Goal: Task Accomplishment & Management: Use online tool/utility

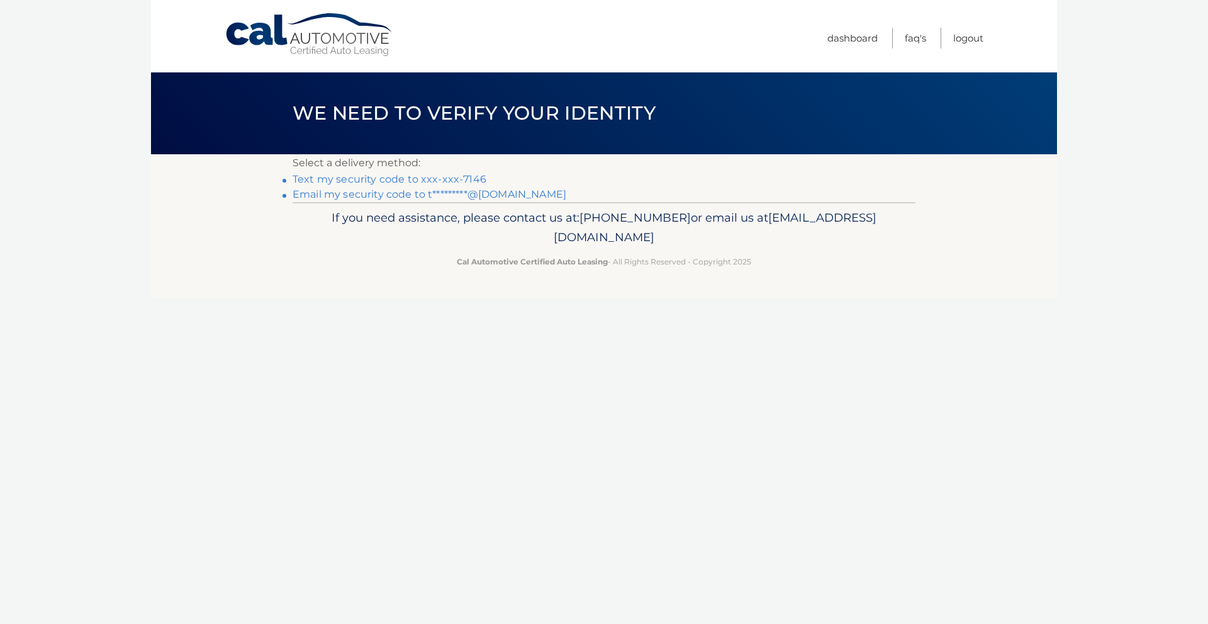
click at [406, 180] on link "Text my security code to xxx-xxx-7146" at bounding box center [390, 179] width 194 height 12
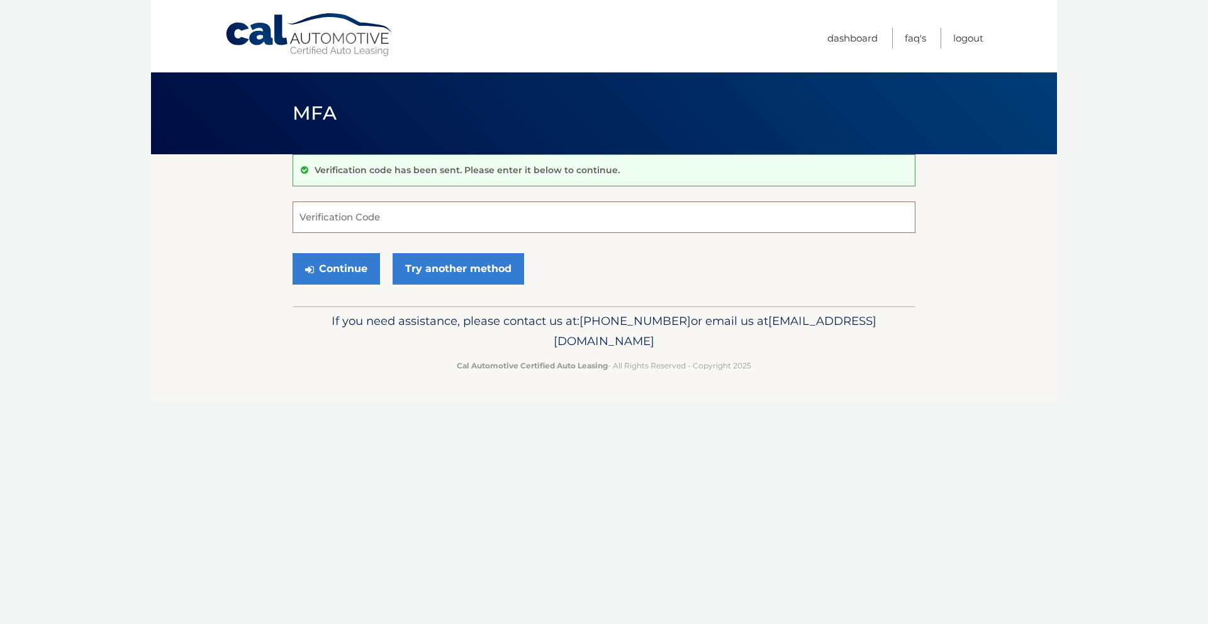
click at [345, 223] on input "Verification Code" at bounding box center [604, 216] width 623 height 31
type input "187476"
click at [353, 264] on button "Continue" at bounding box center [336, 268] width 87 height 31
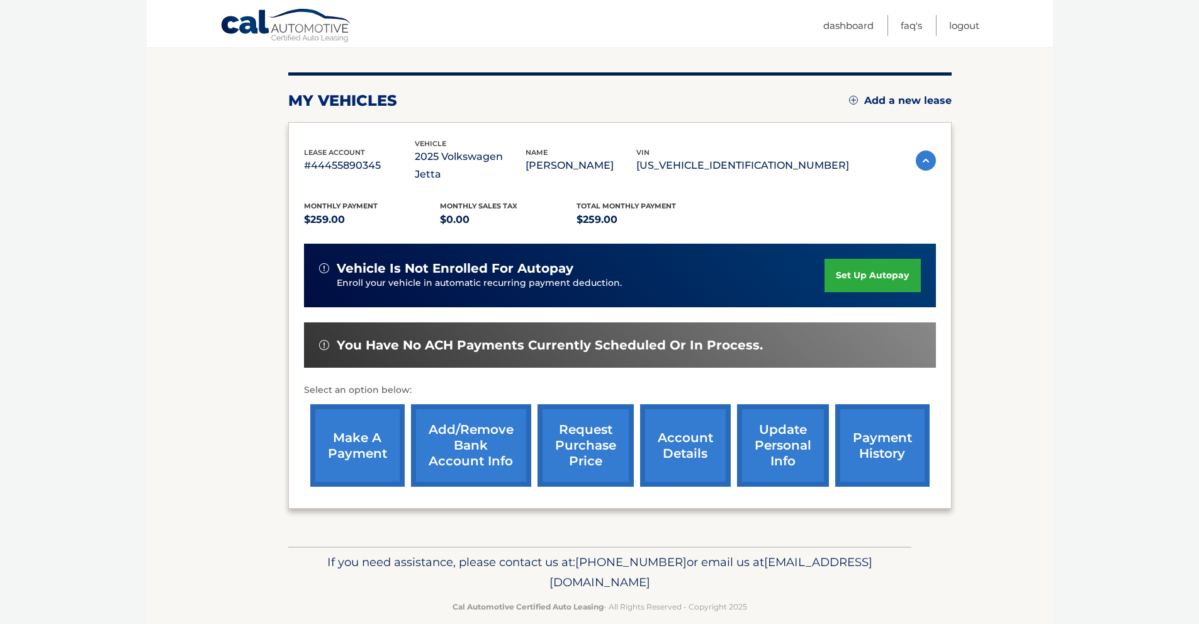
scroll to position [139, 0]
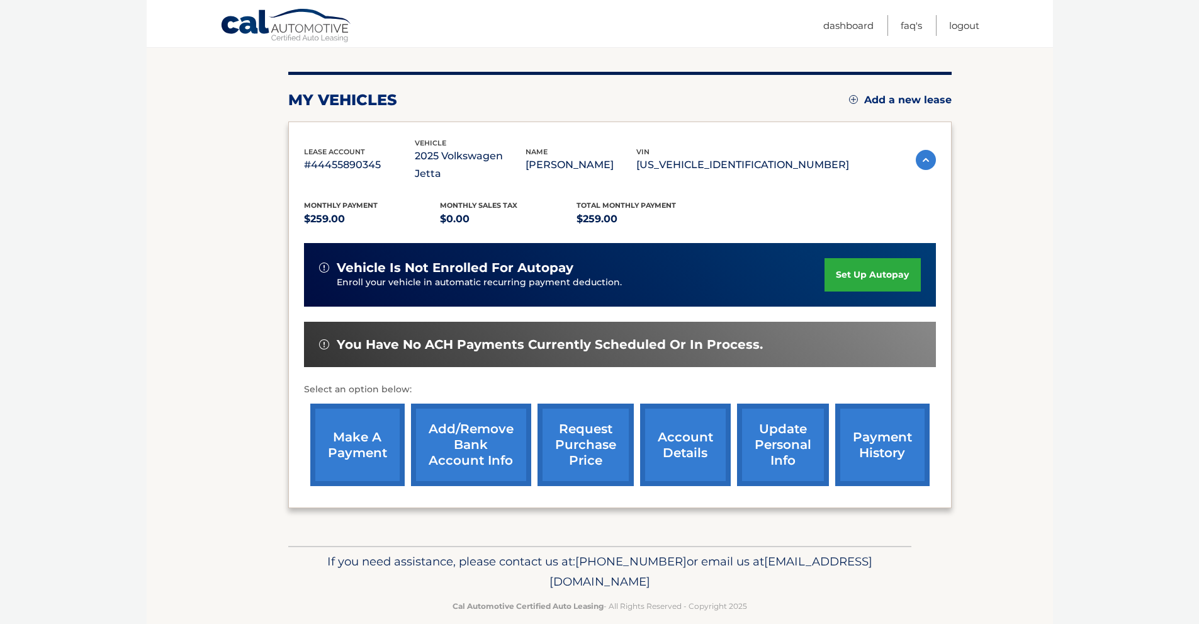
click at [379, 426] on link "make a payment" at bounding box center [357, 444] width 94 height 82
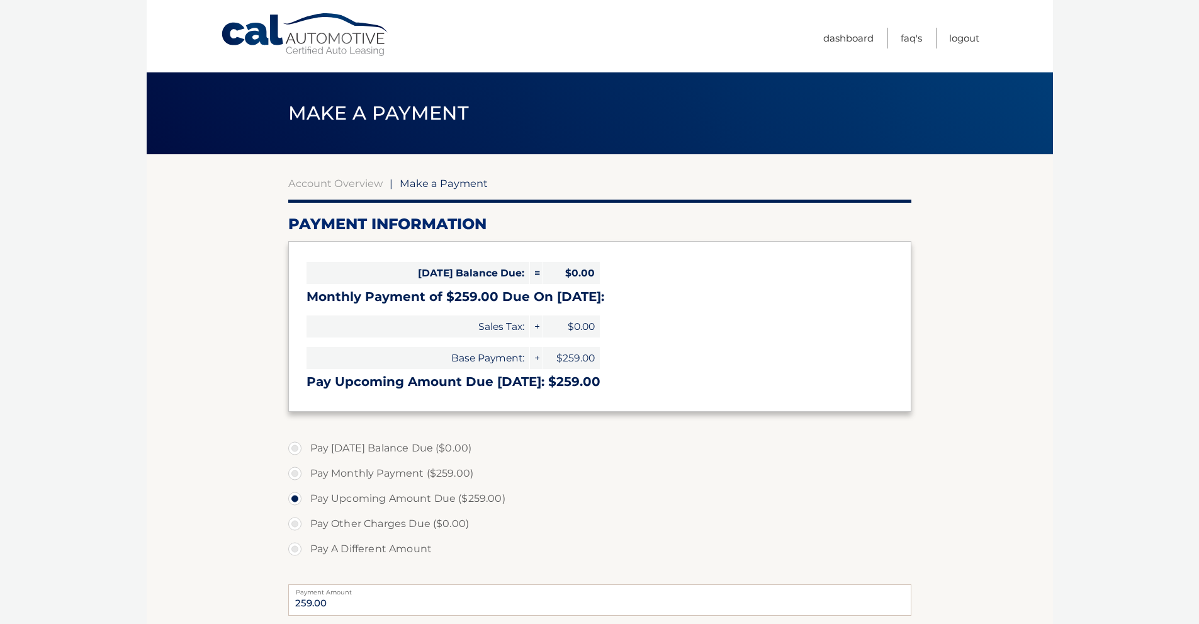
select select "YjMxNGU5ODMtN2VkNi00MzA3LWFkM2UtYTlmMThjOWQ0NWM1"
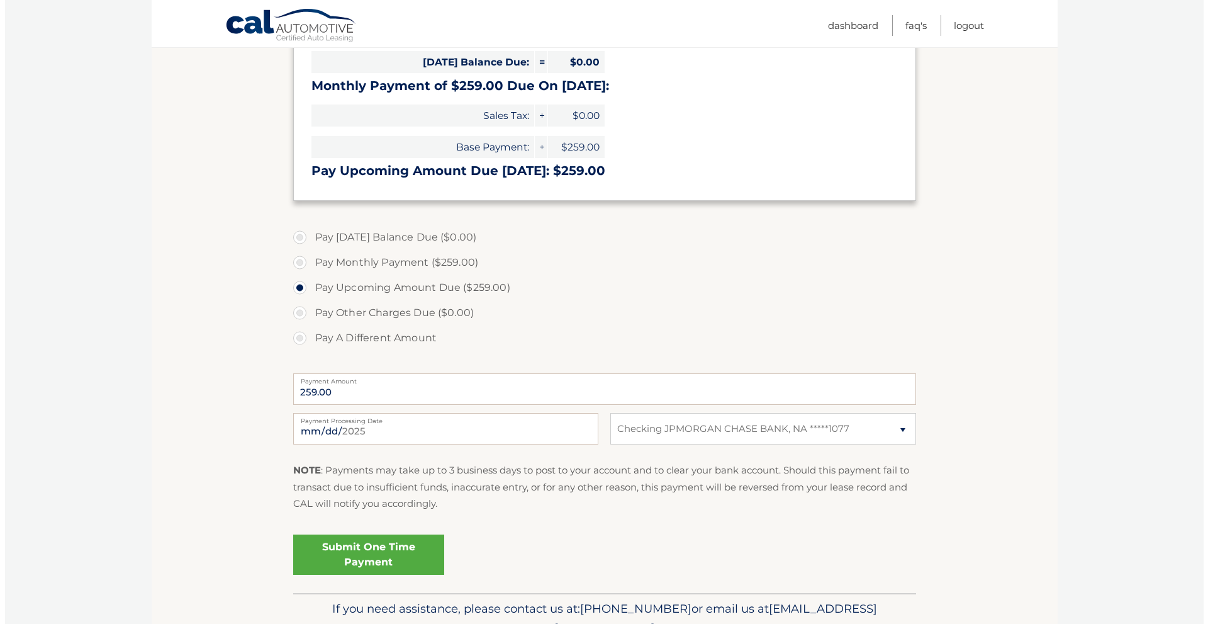
scroll to position [213, 0]
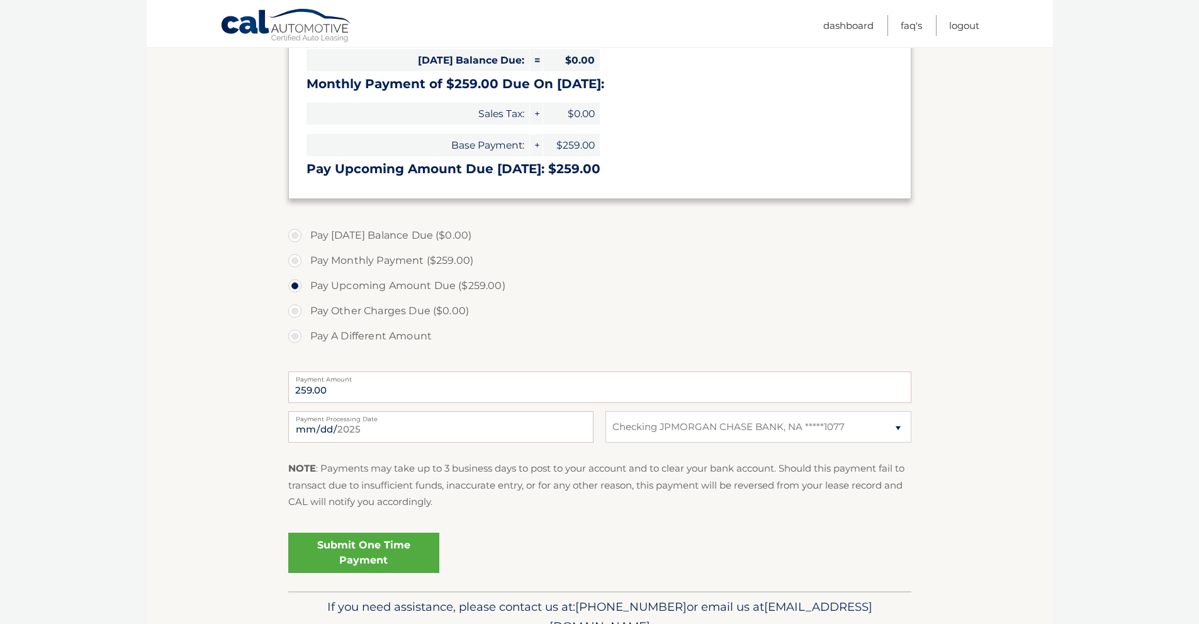
click at [388, 556] on link "Submit One Time Payment" at bounding box center [363, 552] width 151 height 40
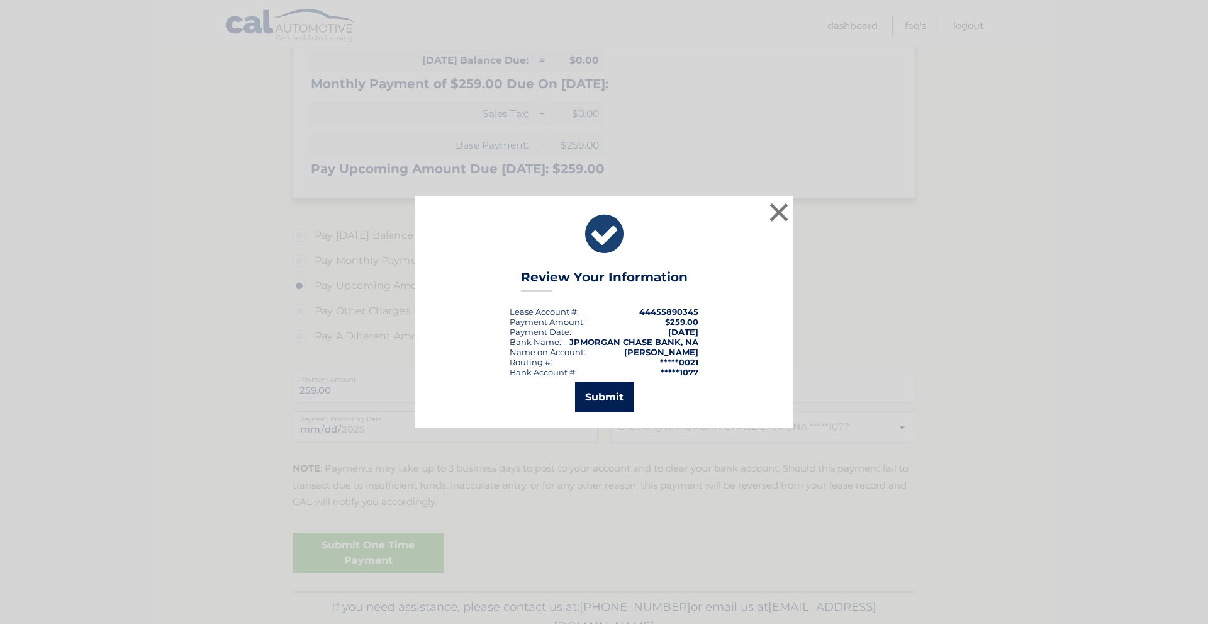
click at [611, 398] on button "Submit" at bounding box center [604, 397] width 59 height 30
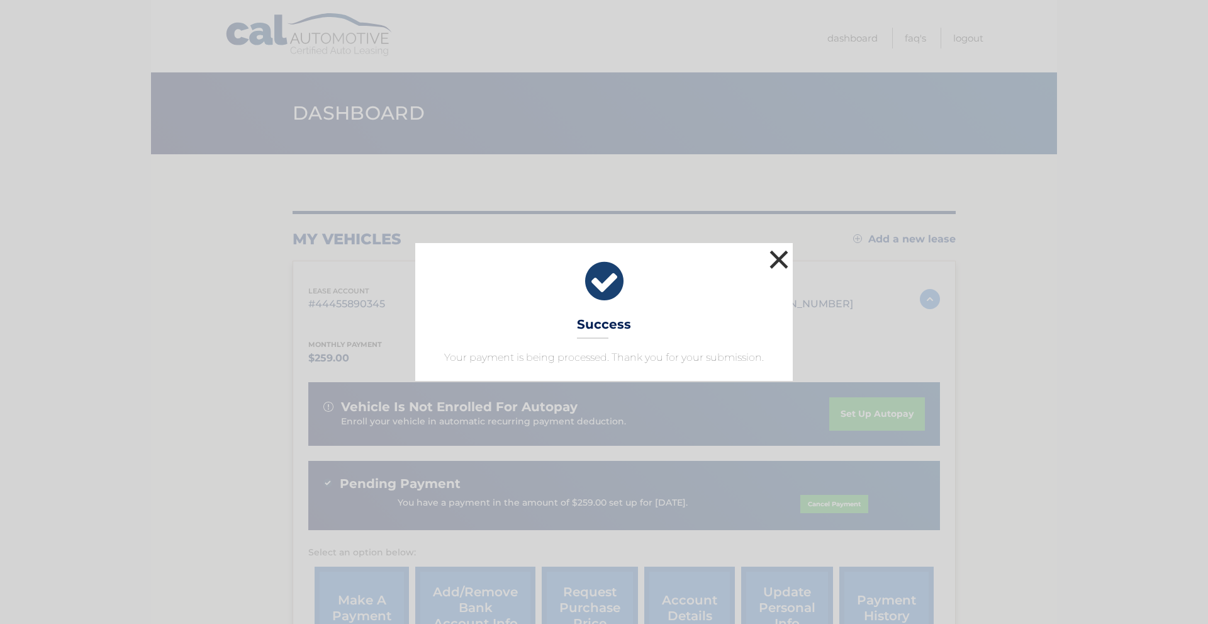
click at [779, 255] on button "×" at bounding box center [778, 259] width 25 height 25
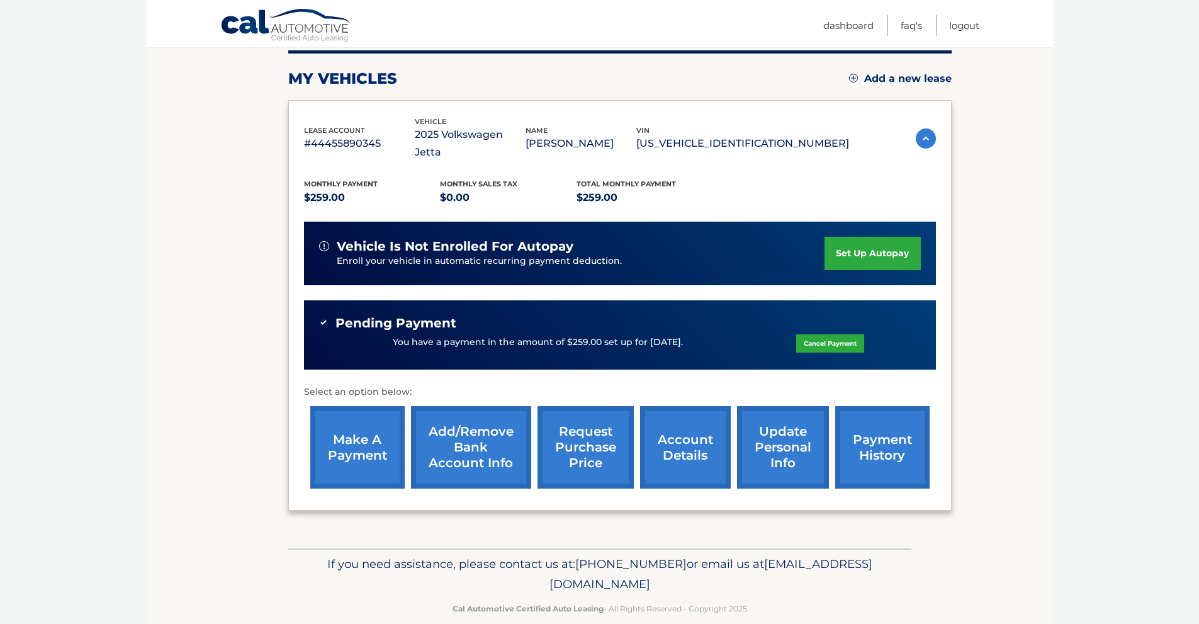
scroll to position [163, 0]
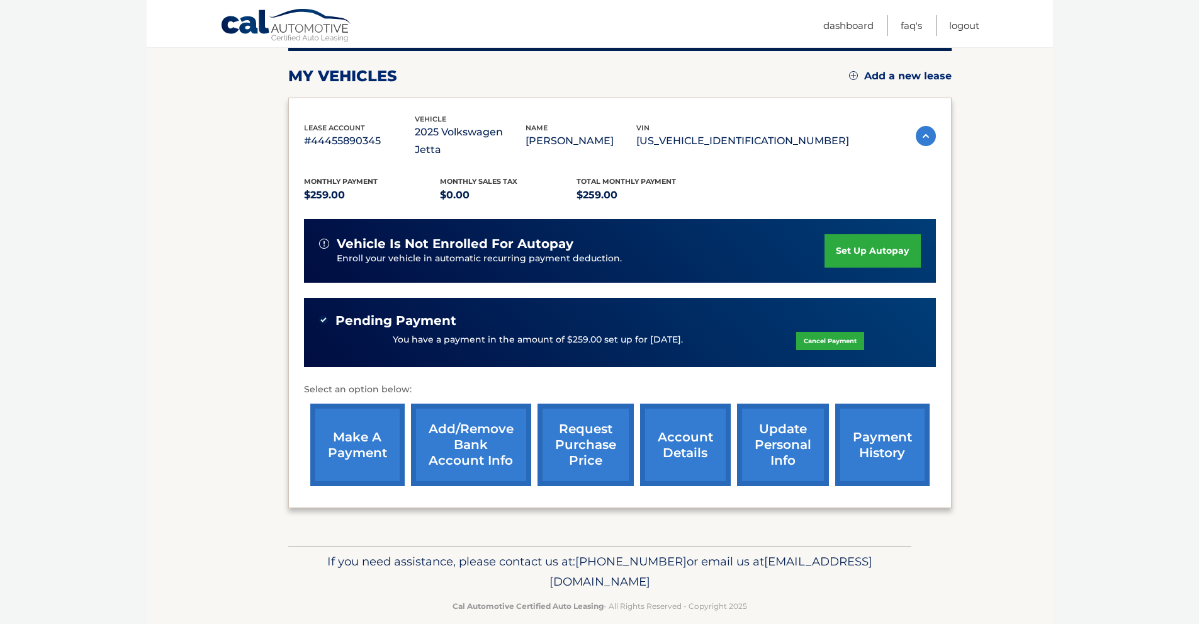
click at [358, 416] on link "make a payment" at bounding box center [357, 444] width 94 height 82
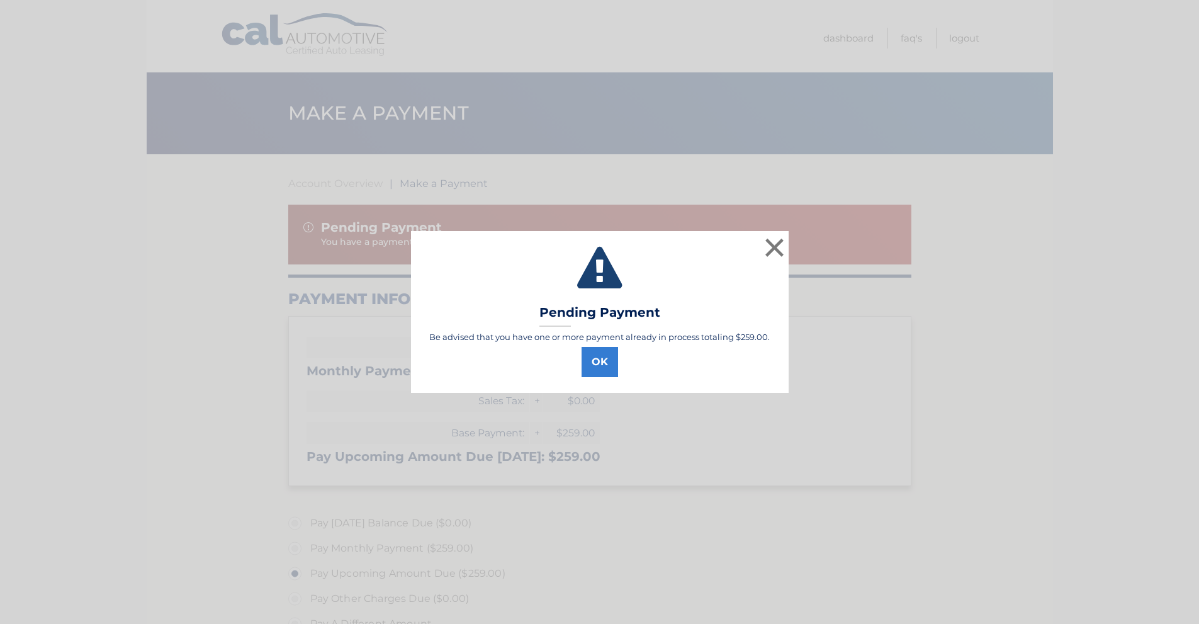
select select "YjMxNGU5ODMtN2VkNi00MzA3LWFkM2UtYTlmMThjOWQ0NWM1"
click at [772, 252] on button "×" at bounding box center [778, 247] width 25 height 25
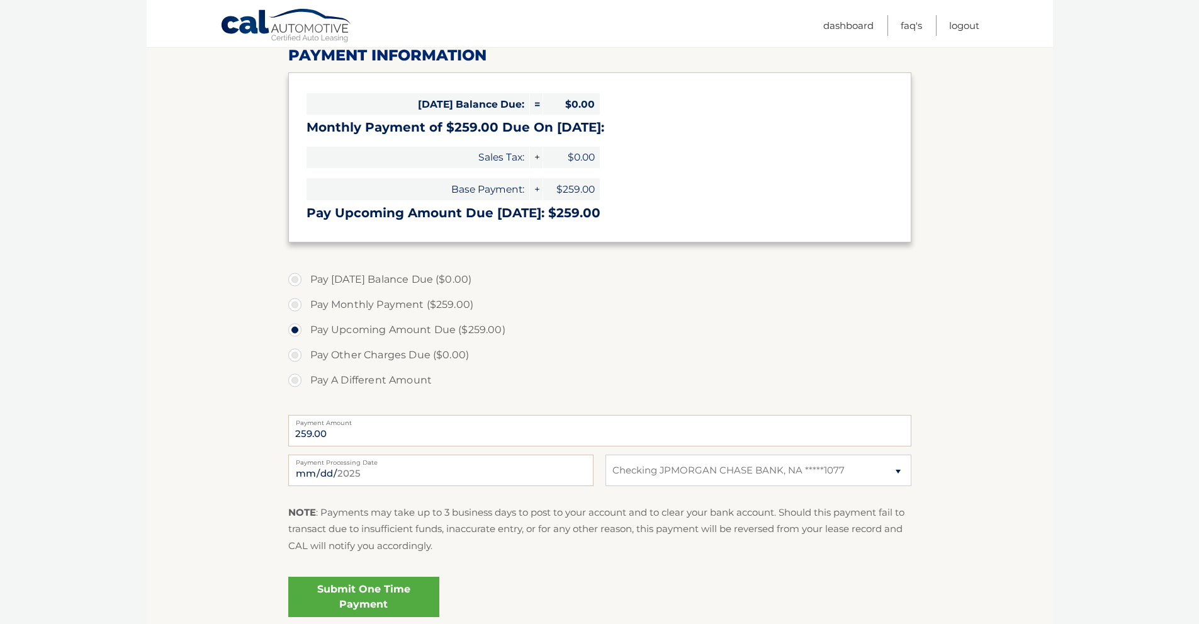
scroll to position [252, 0]
